Goal: Task Accomplishment & Management: Complete application form

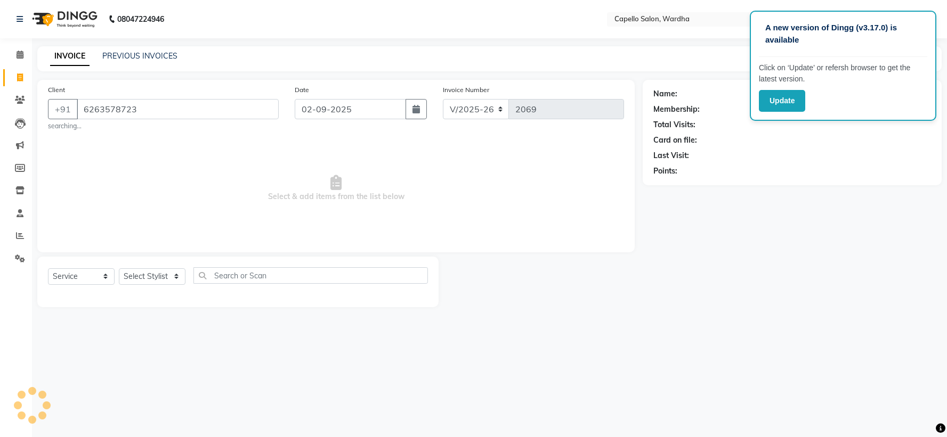
select select "4620"
select select "service"
type input "6263578723"
drag, startPoint x: 254, startPoint y: 184, endPoint x: 214, endPoint y: 205, distance: 45.8
click at [254, 183] on span "Select & add items from the list below" at bounding box center [336, 188] width 576 height 107
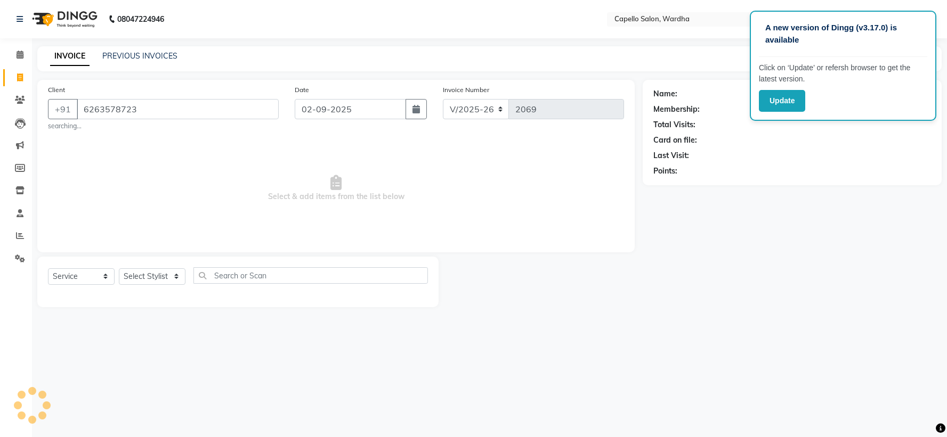
click at [190, 206] on span "Select & add items from the list below" at bounding box center [336, 188] width 576 height 107
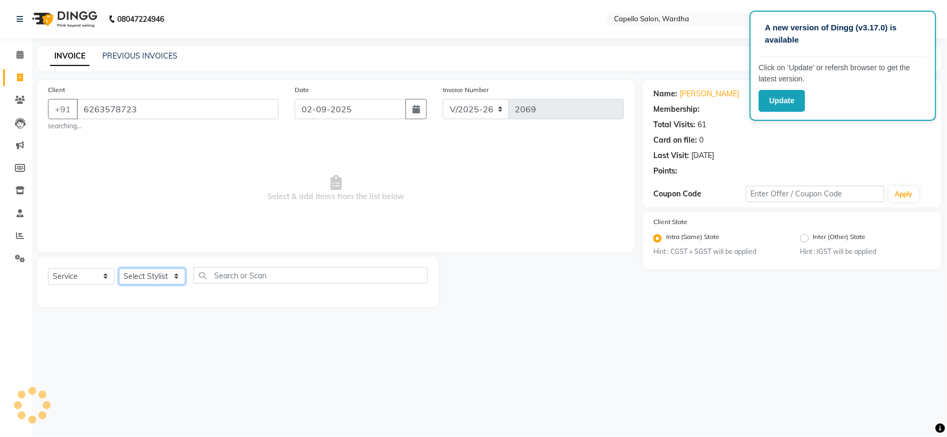
click at [166, 275] on select "Select Stylist" at bounding box center [152, 277] width 67 height 17
select select "1: Object"
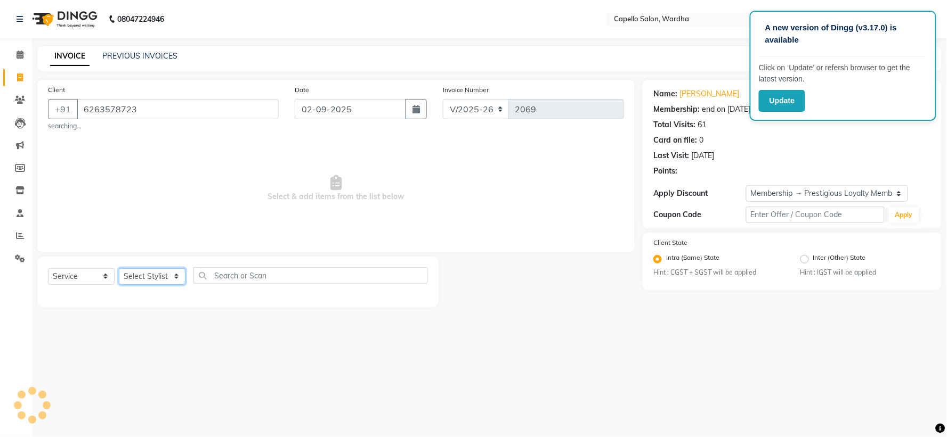
click at [157, 285] on select "Select Stylist" at bounding box center [152, 277] width 67 height 17
click at [155, 278] on select "Select Stylist" at bounding box center [152, 277] width 67 height 17
click at [153, 278] on select "Select Stylist" at bounding box center [152, 277] width 67 height 17
click at [151, 278] on select "Select Stylist" at bounding box center [152, 277] width 67 height 17
click at [150, 278] on select "Select Stylist" at bounding box center [152, 277] width 67 height 17
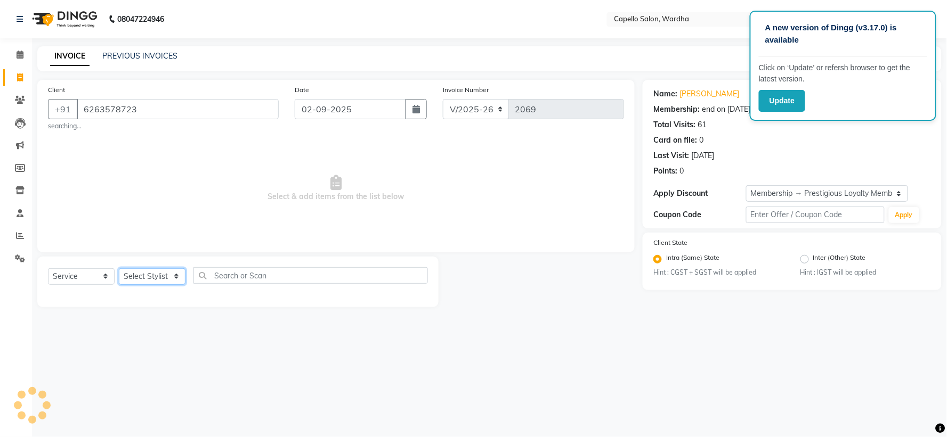
click at [150, 277] on select "Select Stylist" at bounding box center [152, 277] width 67 height 17
click at [150, 277] on select "Select Stylist Admin [PERSON_NAME] [PERSON_NAME] nitim [PERSON_NAME] [PERSON_NA…" at bounding box center [154, 277] width 70 height 17
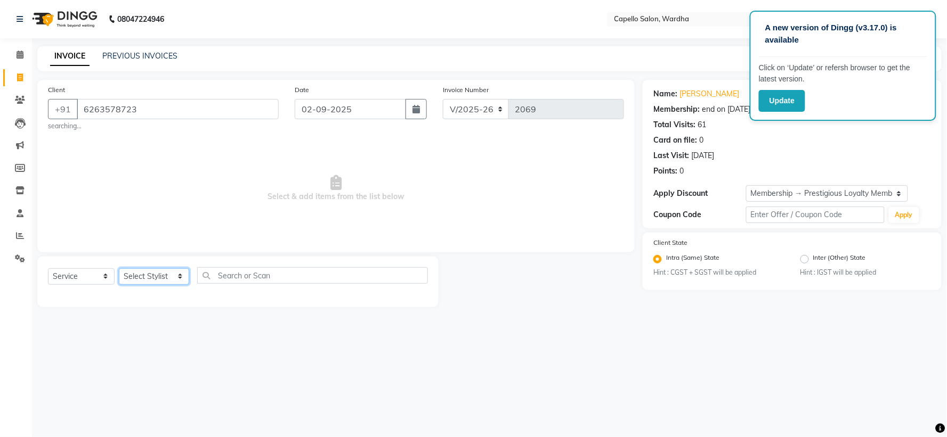
select select "80545"
click at [119, 269] on select "Select Stylist Admin [PERSON_NAME] [PERSON_NAME] nitim [PERSON_NAME] [PERSON_NA…" at bounding box center [154, 277] width 70 height 17
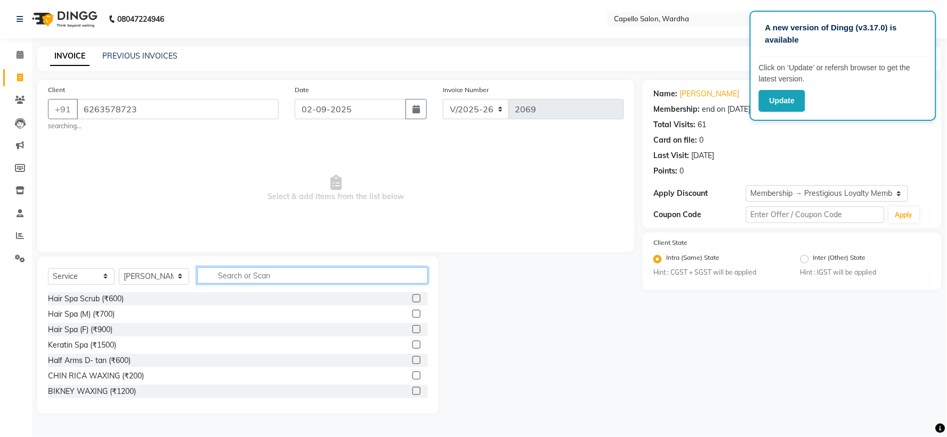
click at [217, 271] on input "text" at bounding box center [312, 275] width 230 height 17
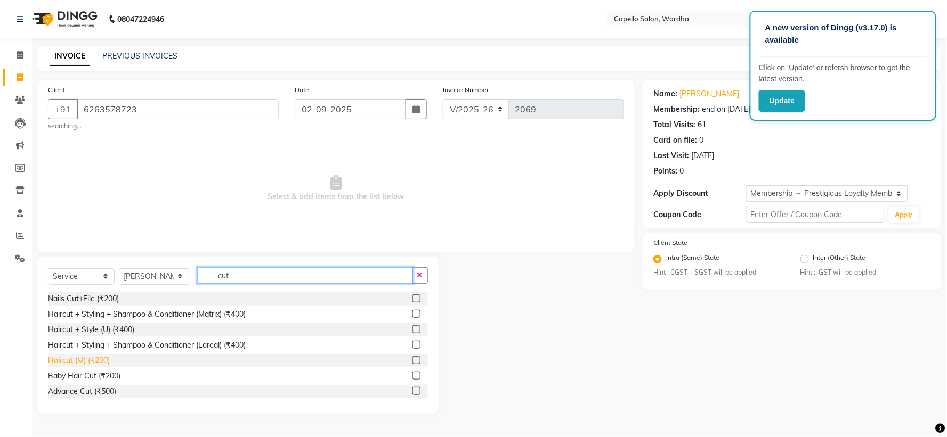
type input "cut"
click at [99, 362] on div "Haircut (M) (₹200)" at bounding box center [79, 360] width 62 height 11
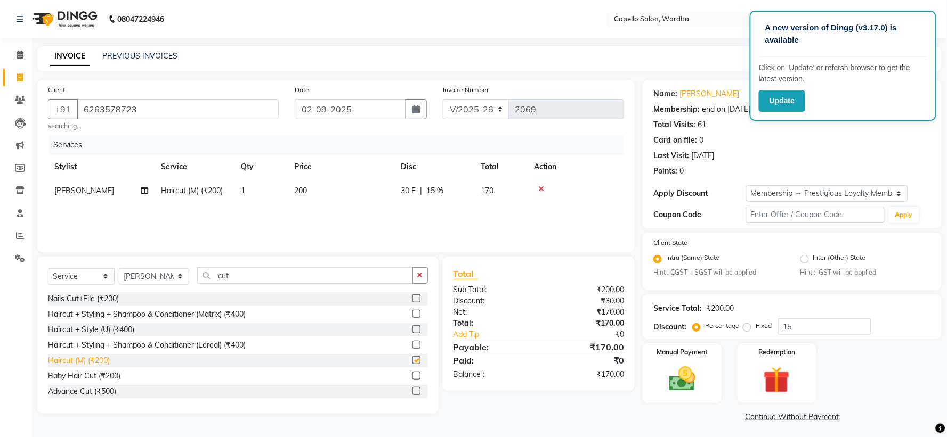
checkbox input "false"
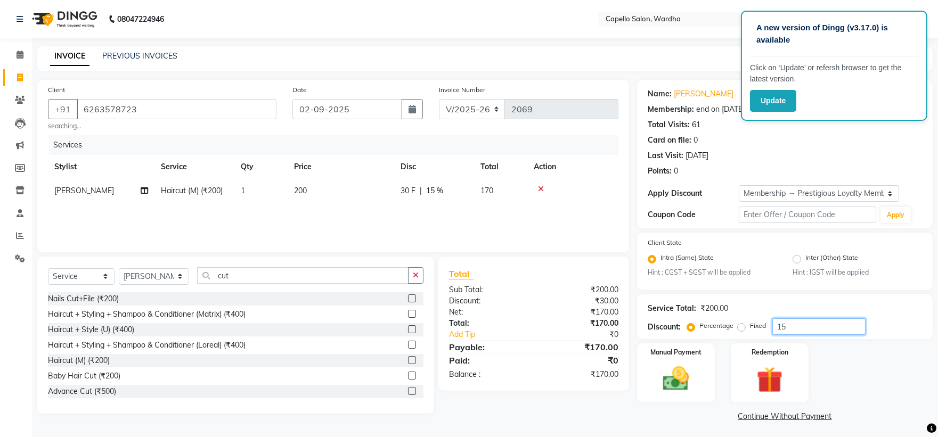
click at [782, 328] on input "15" at bounding box center [819, 327] width 93 height 17
click at [789, 328] on input "15" at bounding box center [819, 327] width 93 height 17
type input "1"
type input "0"
click at [560, 414] on div "Total Sub Total: ₹200.00 Discount: ₹0 Net: ₹200.00 Total: ₹200.00 Add Tip ₹0 Pa…" at bounding box center [535, 335] width 202 height 157
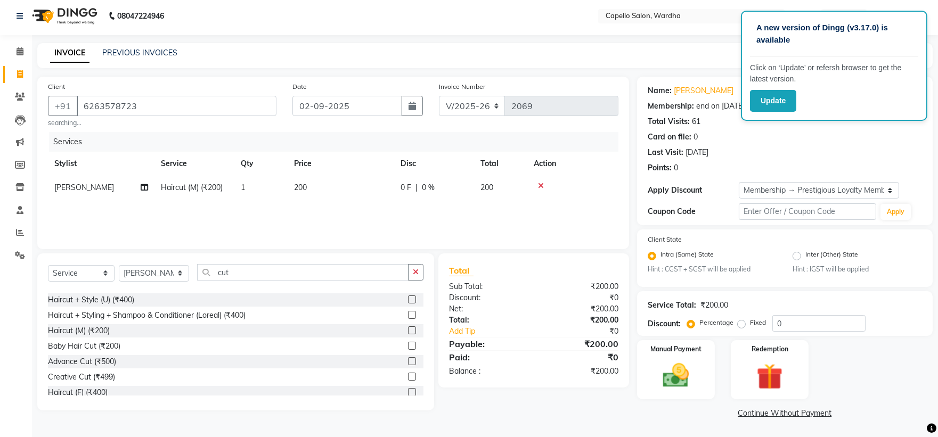
scroll to position [48, 0]
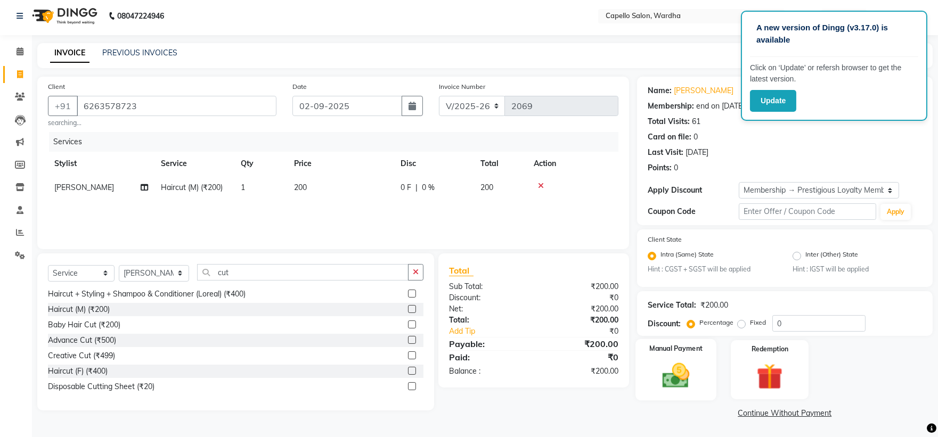
click at [700, 384] on div "Manual Payment" at bounding box center [676, 369] width 81 height 61
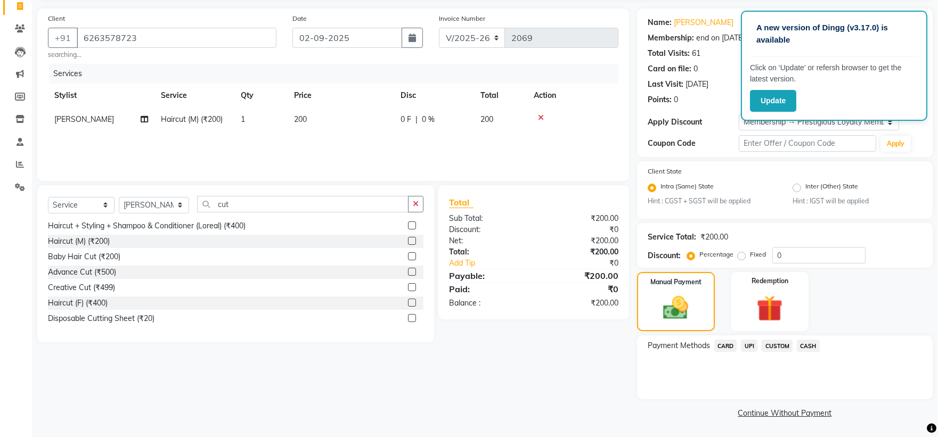
click at [751, 344] on span "UPI" at bounding box center [749, 346] width 17 height 12
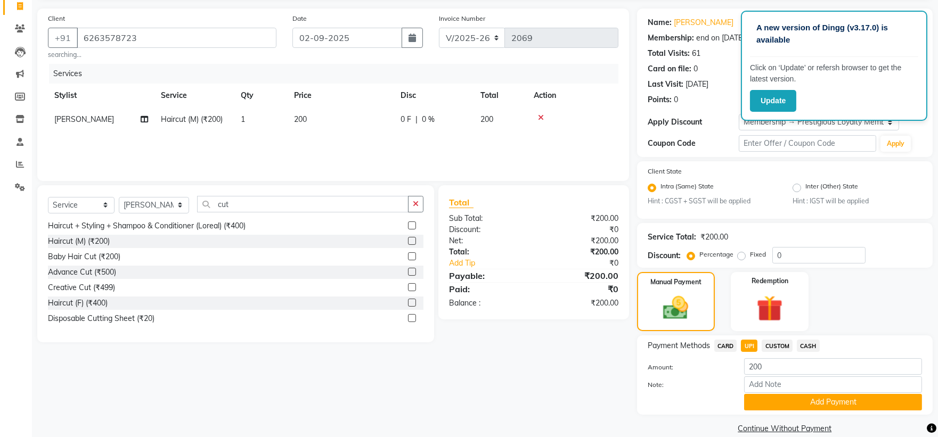
click at [778, 396] on button "Add Payment" at bounding box center [833, 402] width 178 height 17
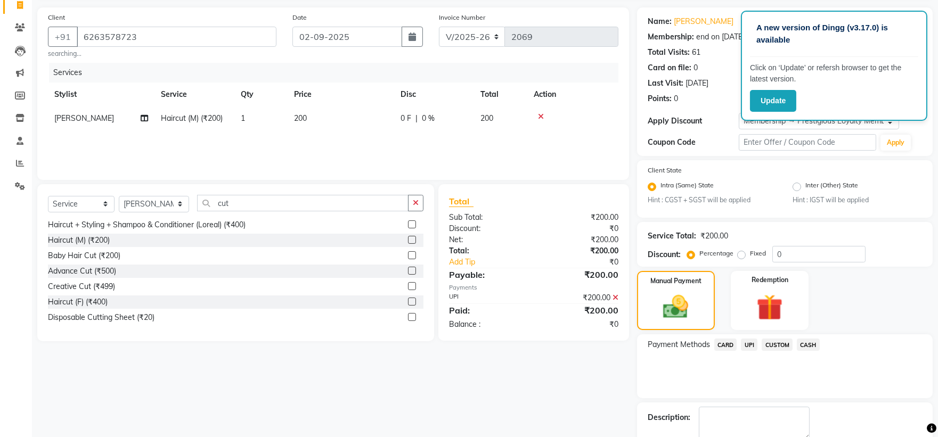
scroll to position [132, 0]
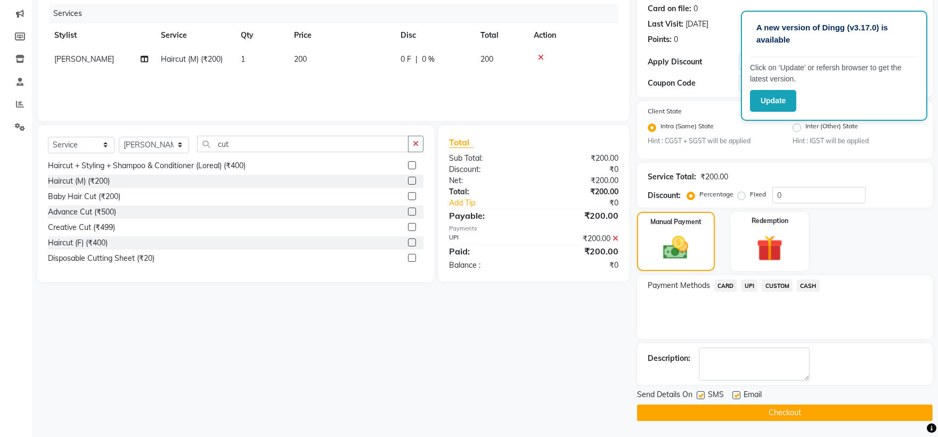
click at [698, 396] on label at bounding box center [701, 396] width 8 height 8
click at [698, 396] on input "checkbox" at bounding box center [700, 396] width 7 height 7
checkbox input "false"
click at [736, 392] on label at bounding box center [737, 396] width 8 height 8
click at [736, 393] on input "checkbox" at bounding box center [736, 396] width 7 height 7
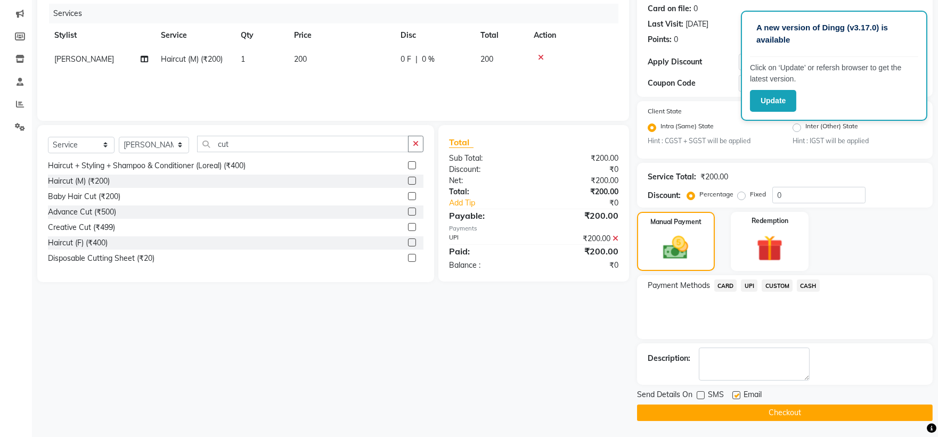
checkbox input "false"
click at [685, 415] on button "Checkout" at bounding box center [785, 413] width 296 height 17
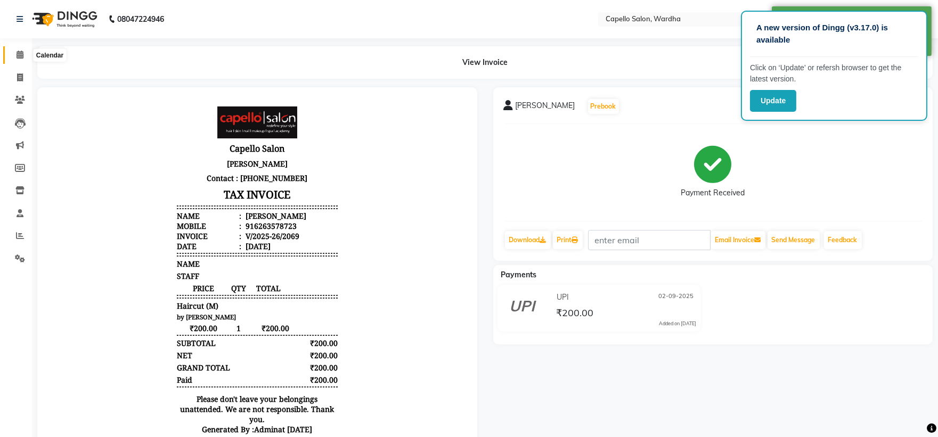
click at [17, 53] on icon at bounding box center [20, 55] width 7 height 8
